Goal: Obtain resource: Download file/media

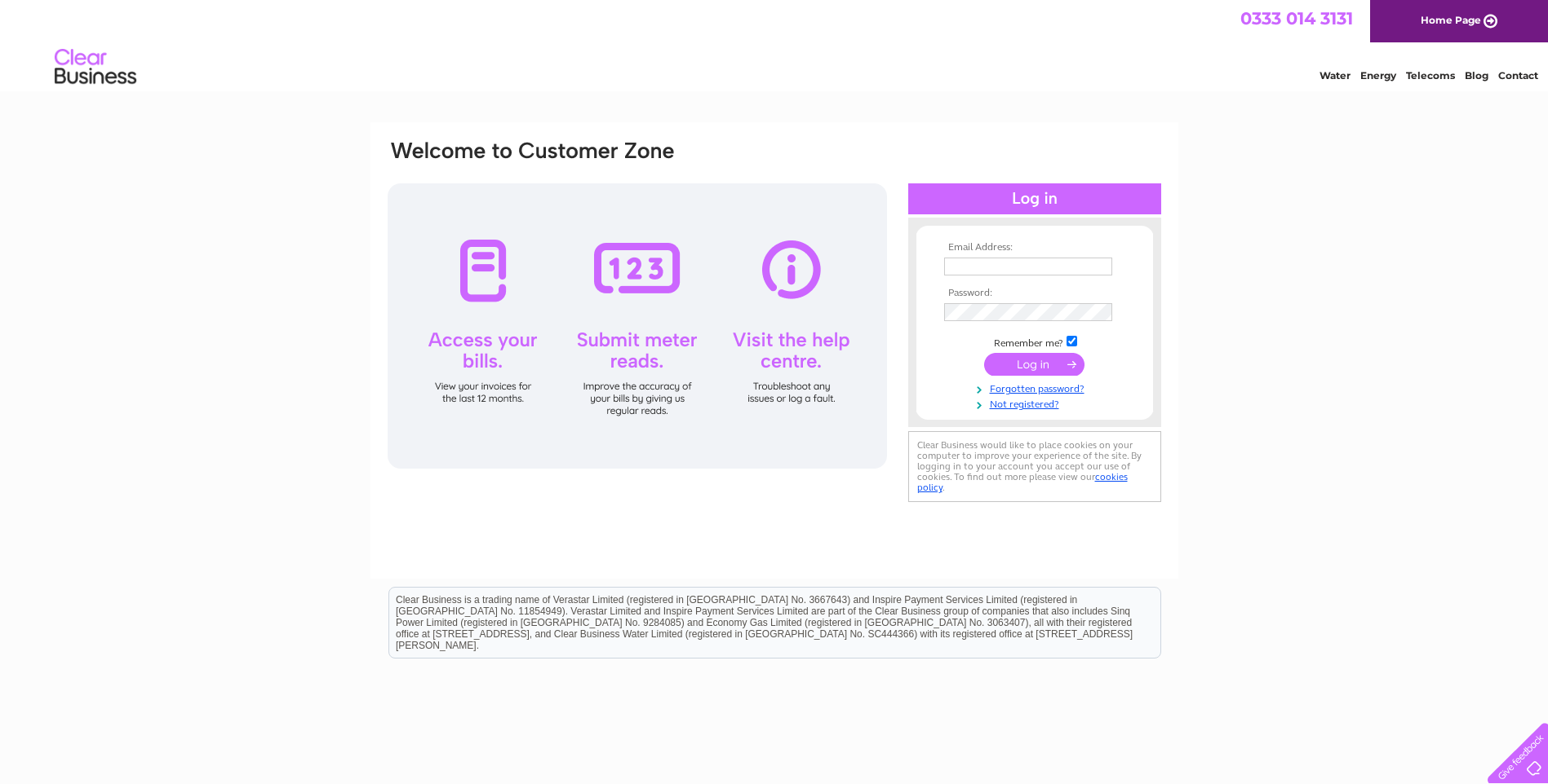
type input "[EMAIL_ADDRESS][DOMAIN_NAME]"
click at [1035, 365] on input "submit" at bounding box center [1034, 364] width 100 height 23
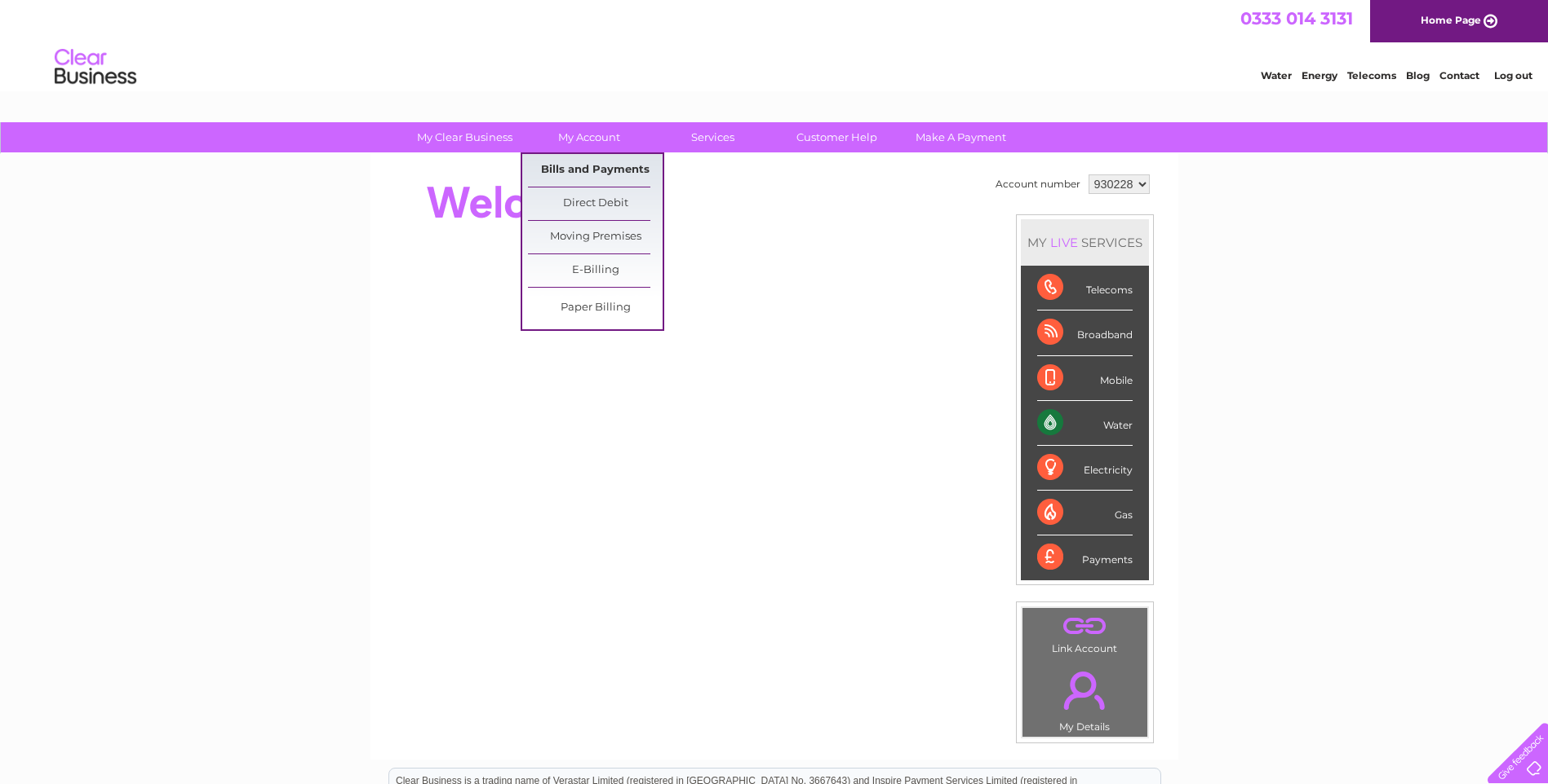
click at [585, 169] on link "Bills and Payments" at bounding box center [596, 170] width 135 height 33
click at [593, 174] on link "Bills and Payments" at bounding box center [596, 170] width 135 height 33
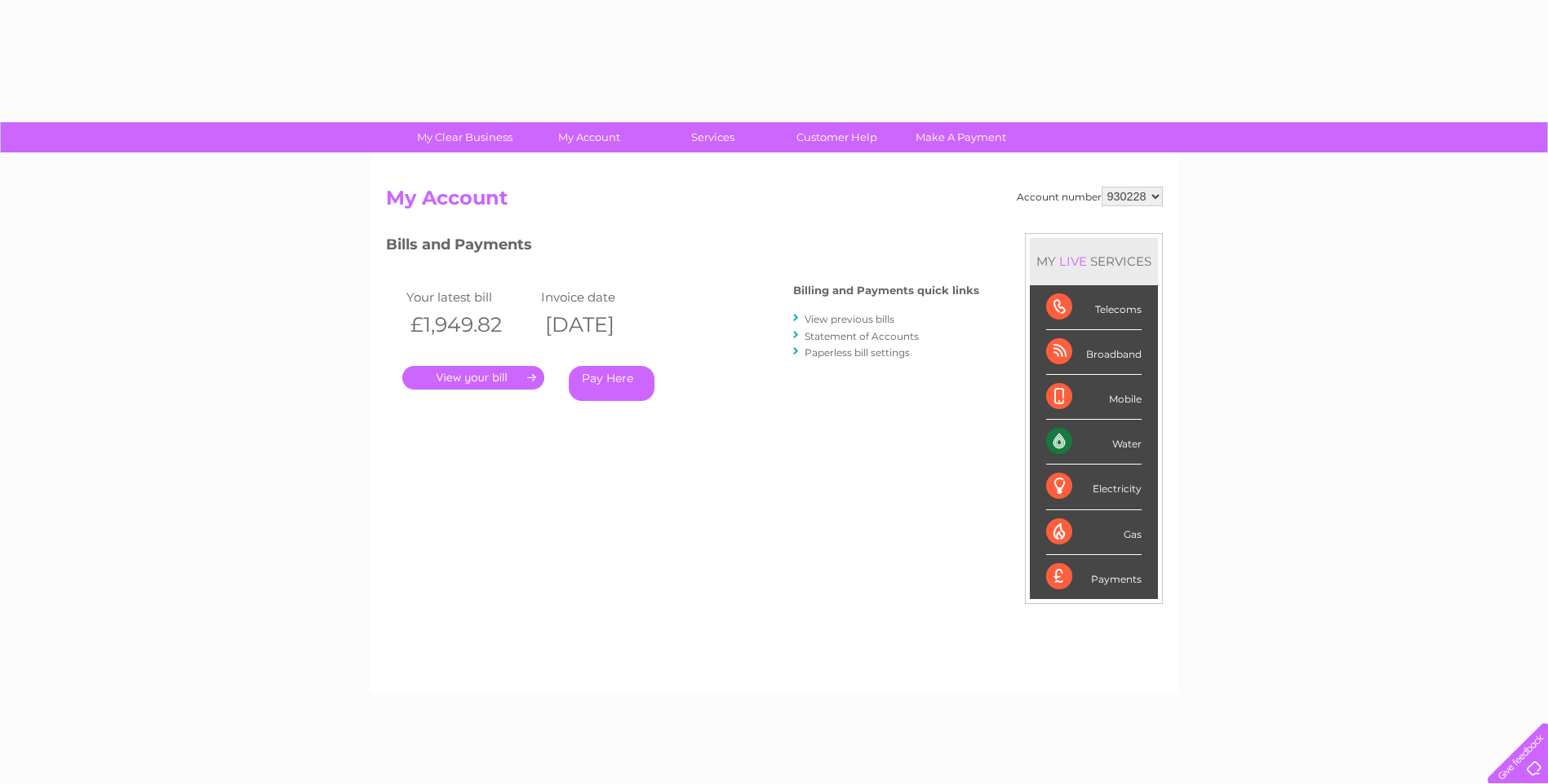
click at [494, 370] on link "." at bounding box center [473, 378] width 142 height 24
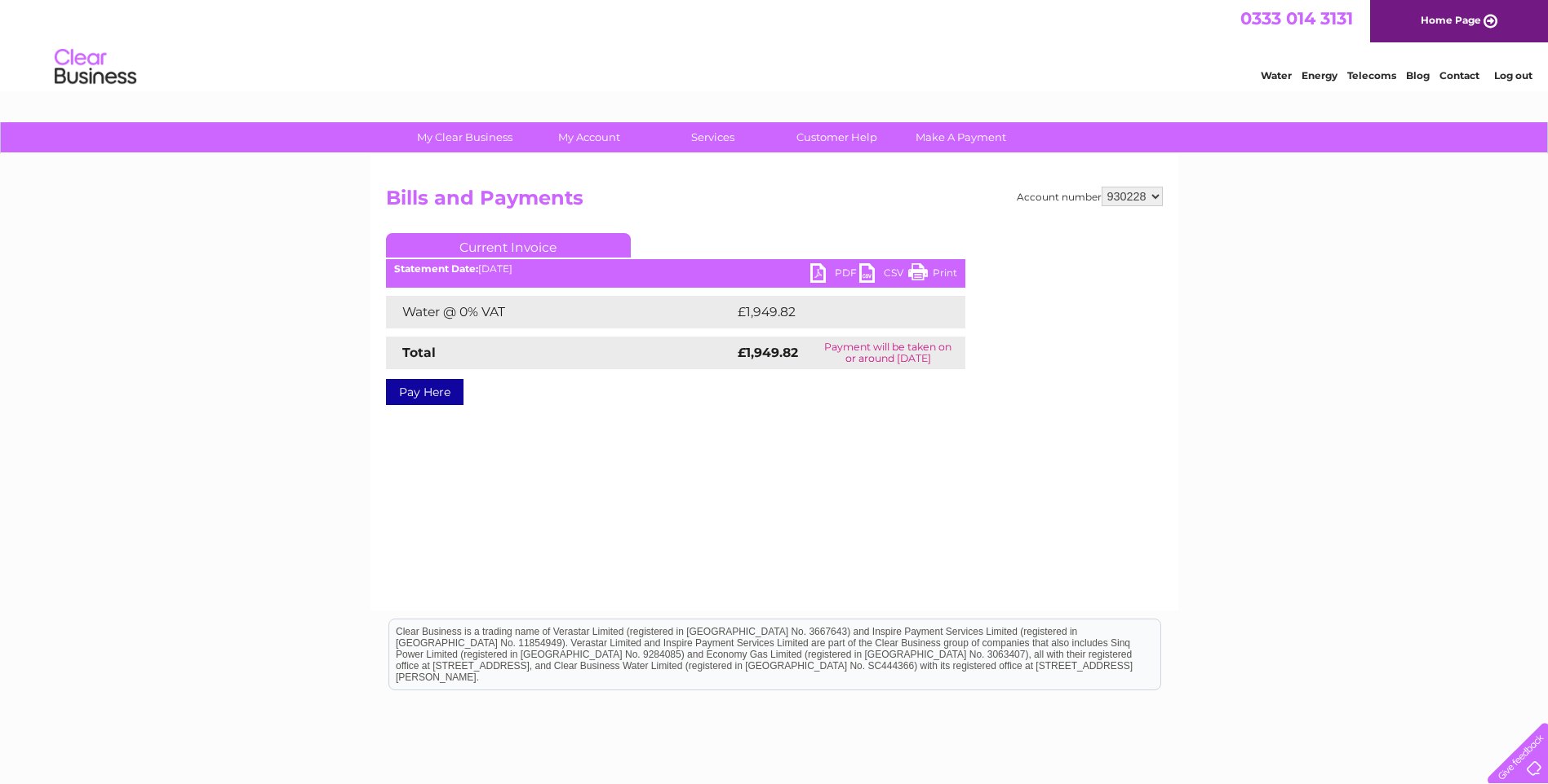
click at [815, 273] on link "PDF" at bounding box center [835, 275] width 49 height 24
click at [818, 278] on link "PDF" at bounding box center [835, 275] width 49 height 24
